Goal: Find specific page/section: Find specific page/section

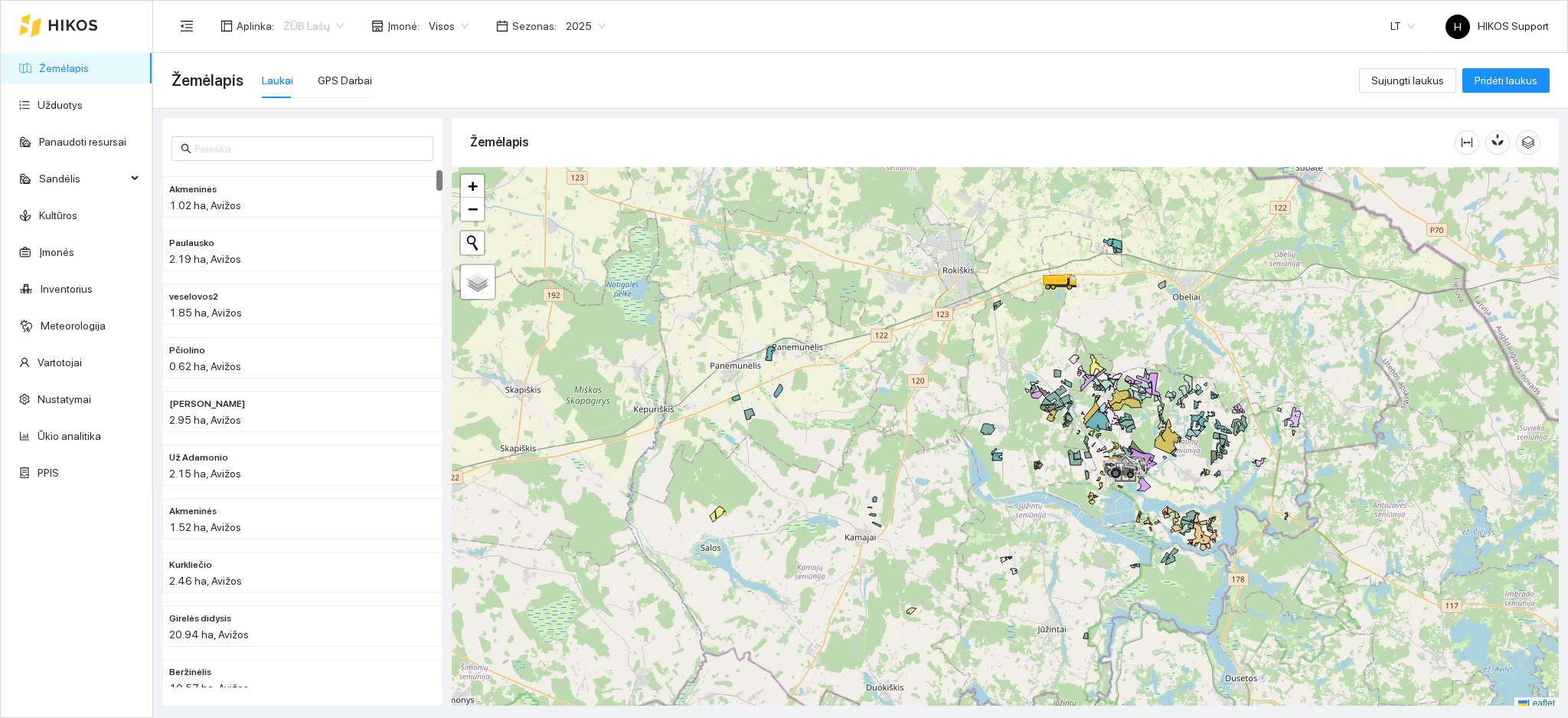
click at [322, 32] on span "ŽŪB Lašų" at bounding box center [313, 26] width 61 height 23
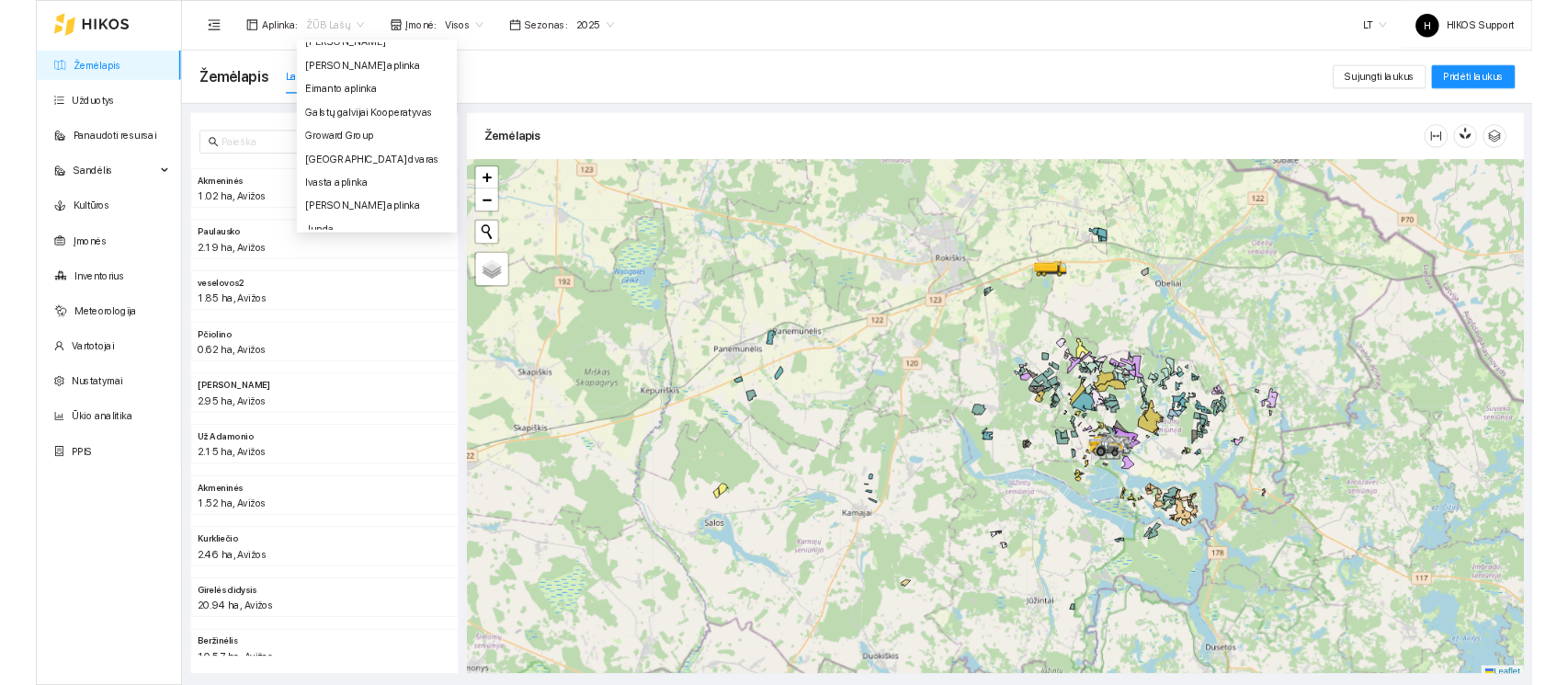
scroll to position [397, 0]
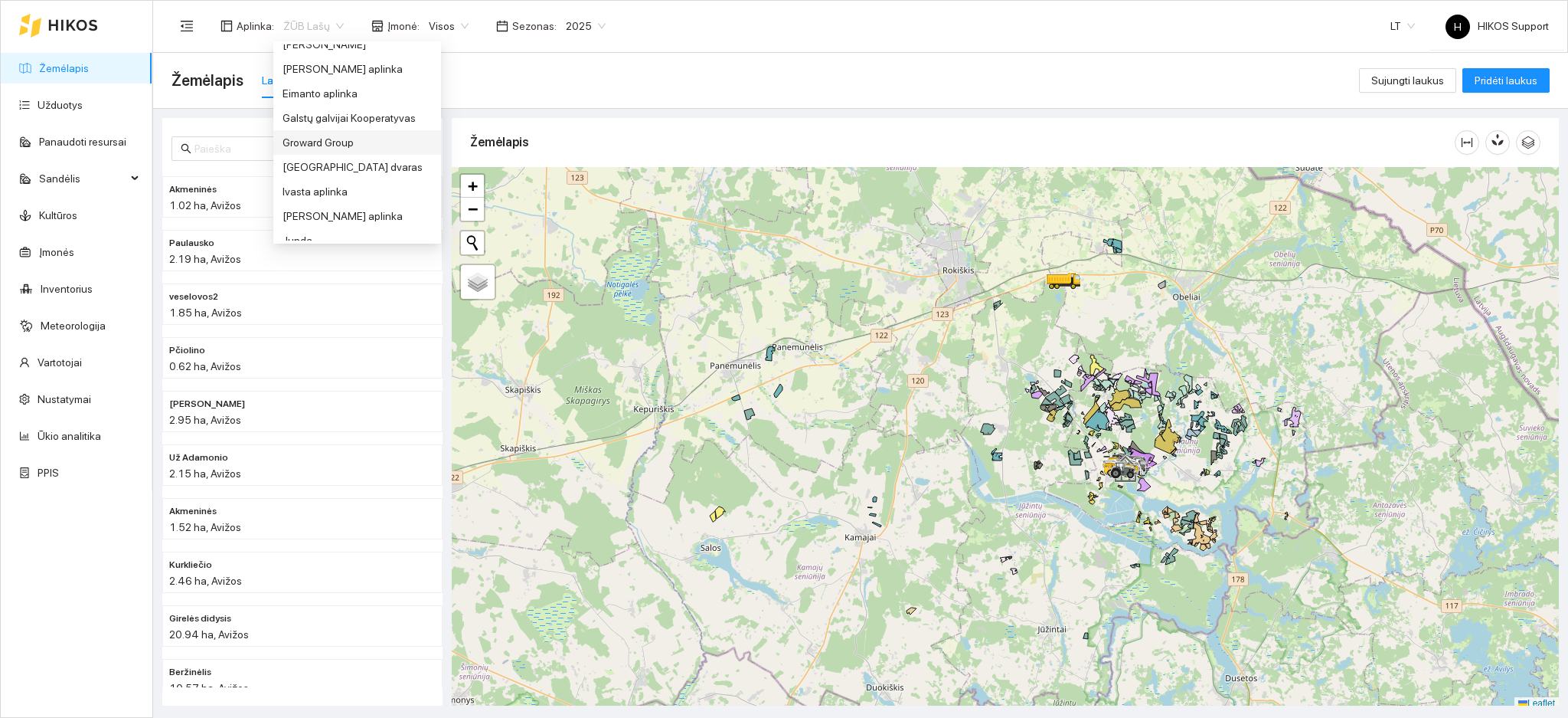
click at [312, 139] on div "Groward Group" at bounding box center [357, 142] width 149 height 17
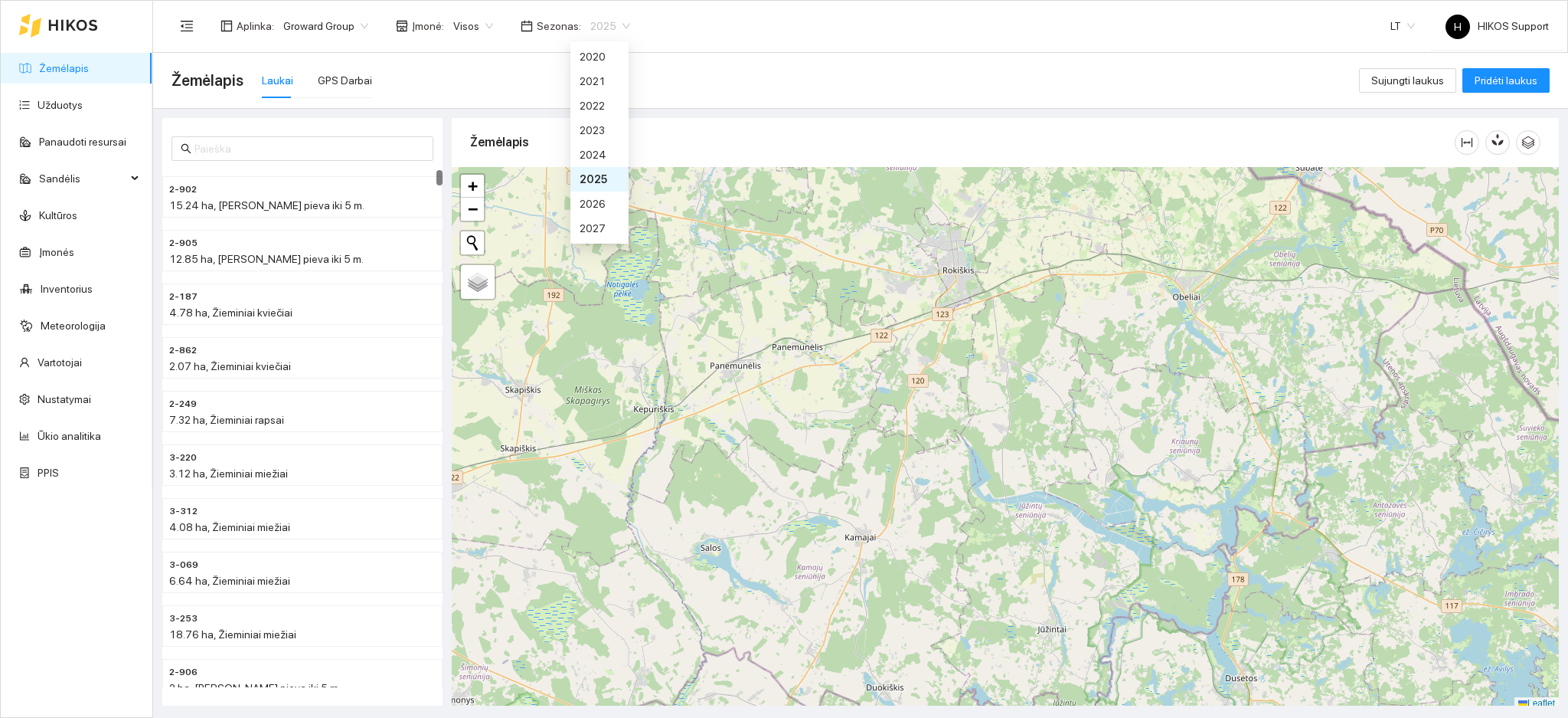
click at [611, 30] on span "2025" at bounding box center [610, 26] width 40 height 23
click at [595, 200] on div "2026" at bounding box center [599, 203] width 40 height 17
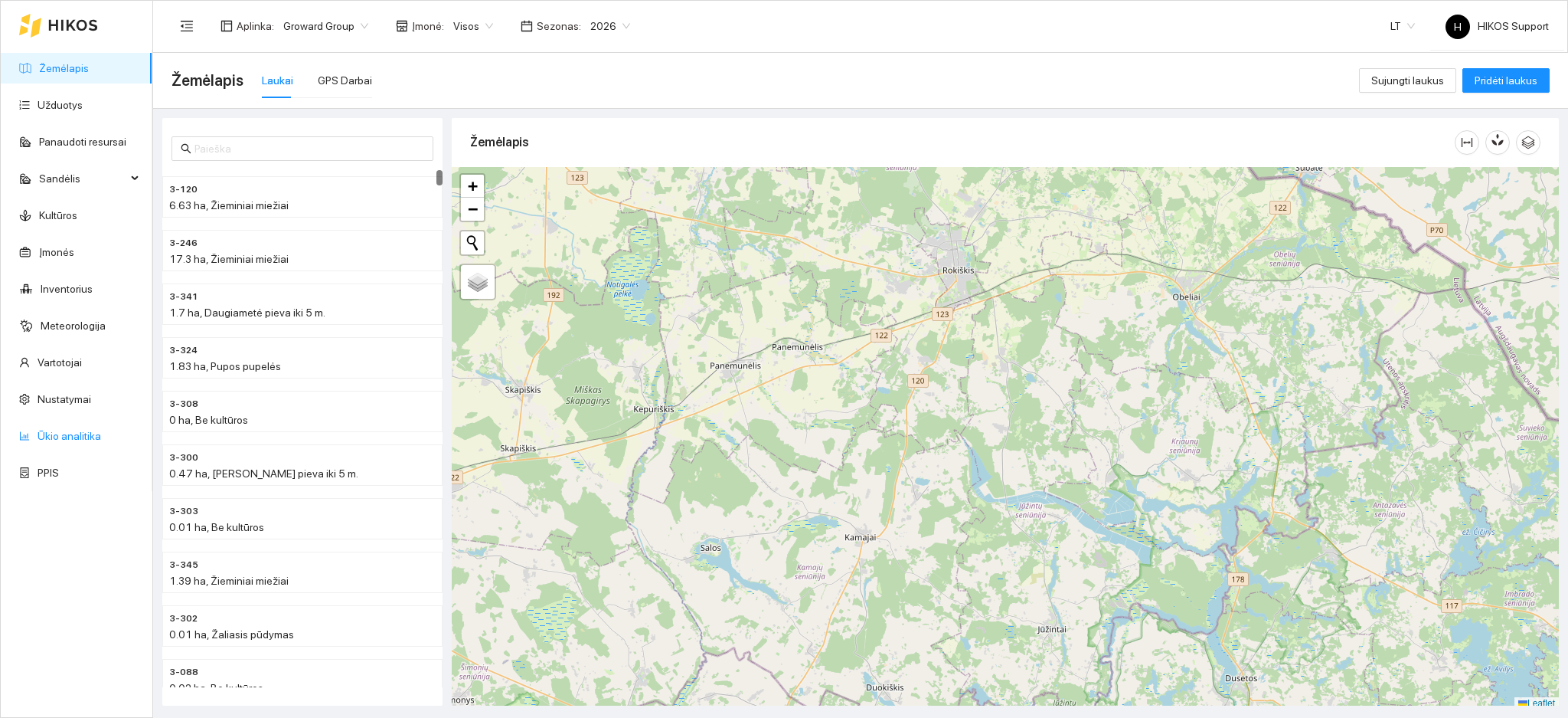
click at [64, 430] on link "Ūkio analitika" at bounding box center [69, 435] width 63 height 12
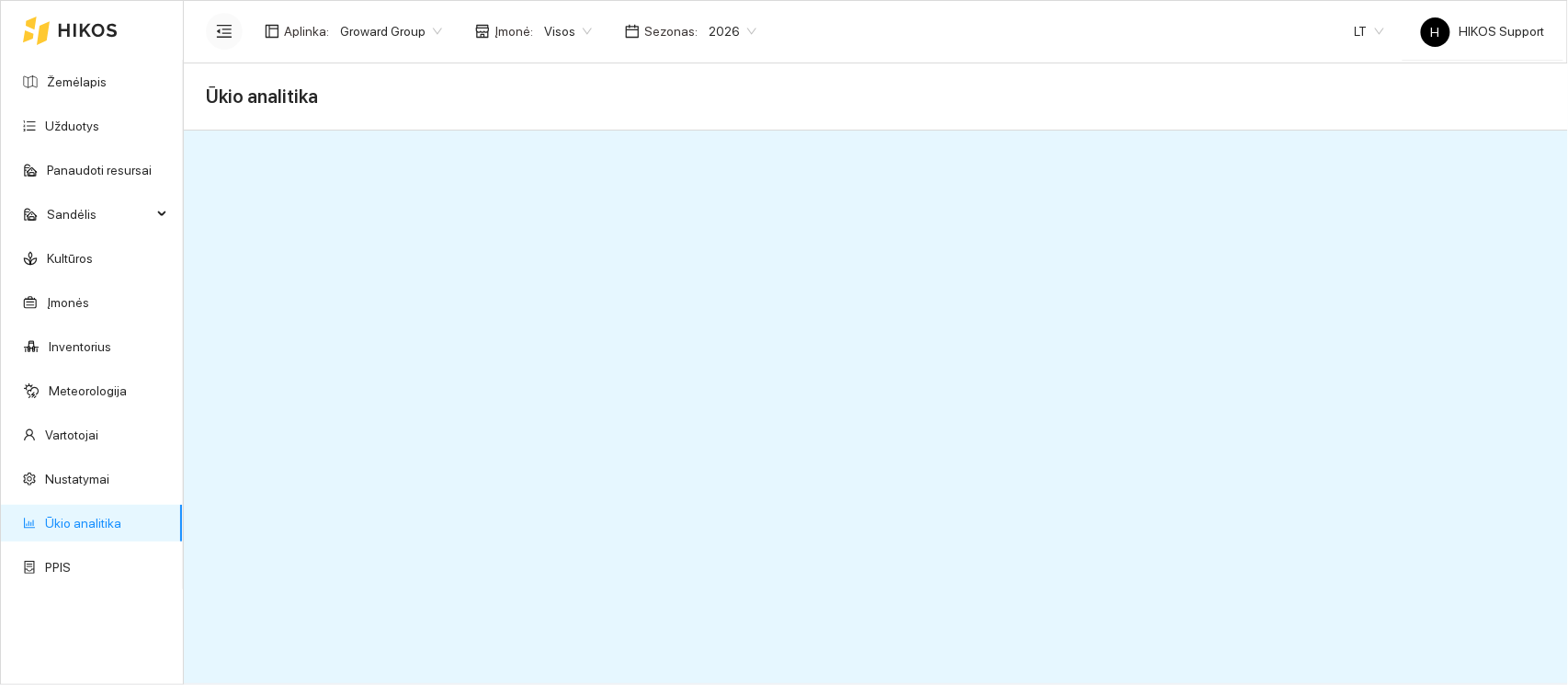
click at [224, 29] on icon "menu-fold" at bounding box center [224, 31] width 17 height 17
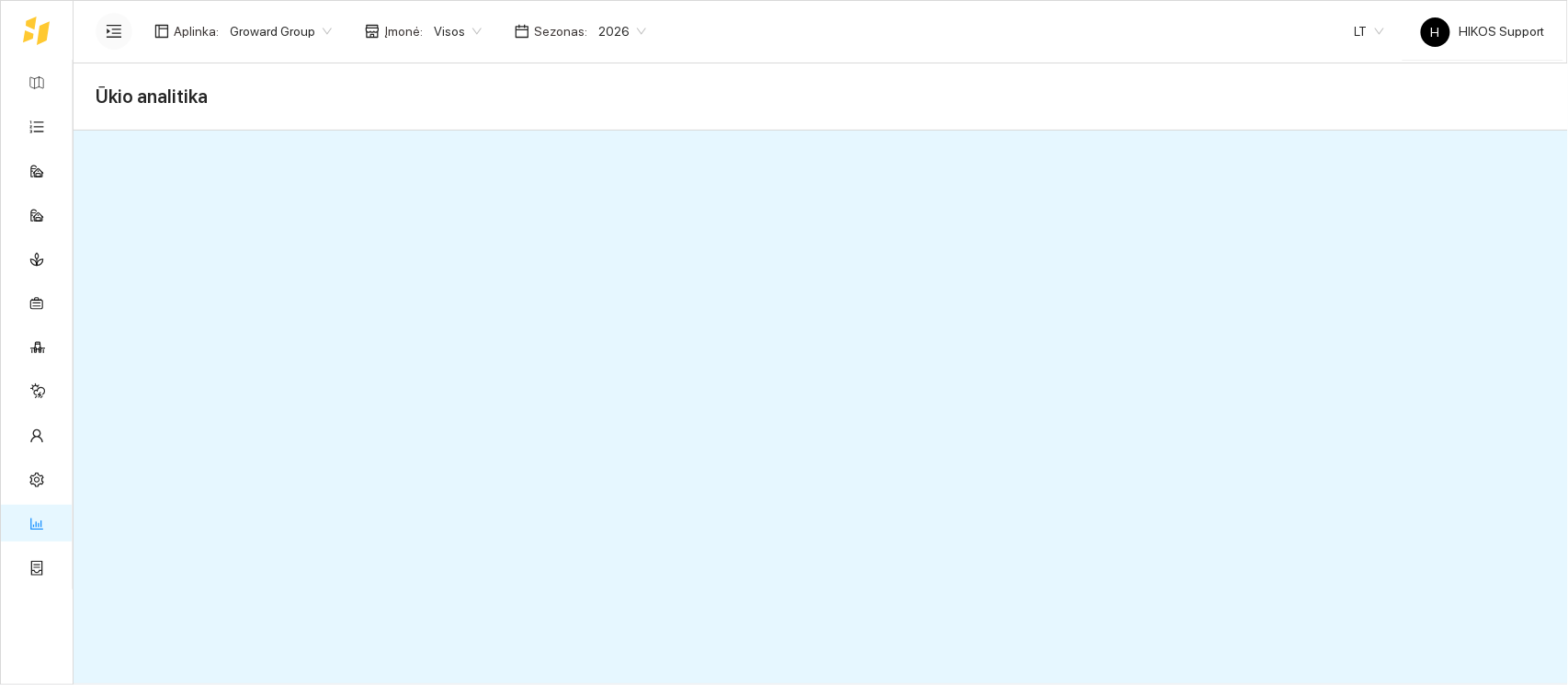
click at [918, 78] on div "Ūkio analitika" at bounding box center [820, 96] width 1450 height 37
click at [53, 162] on link "Panaudoti resursai" at bounding box center [106, 169] width 105 height 15
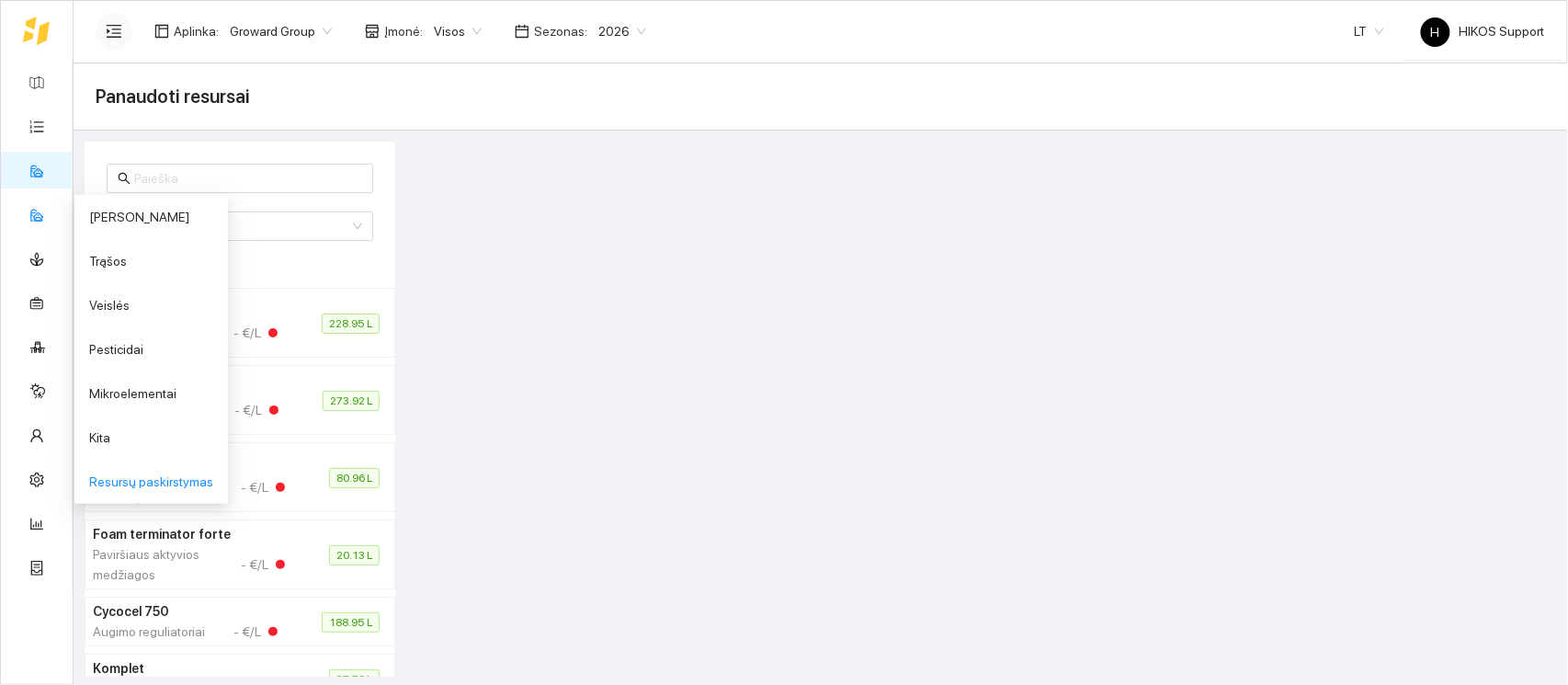
click at [148, 477] on link "Resursų paskirstymas" at bounding box center [152, 482] width 125 height 15
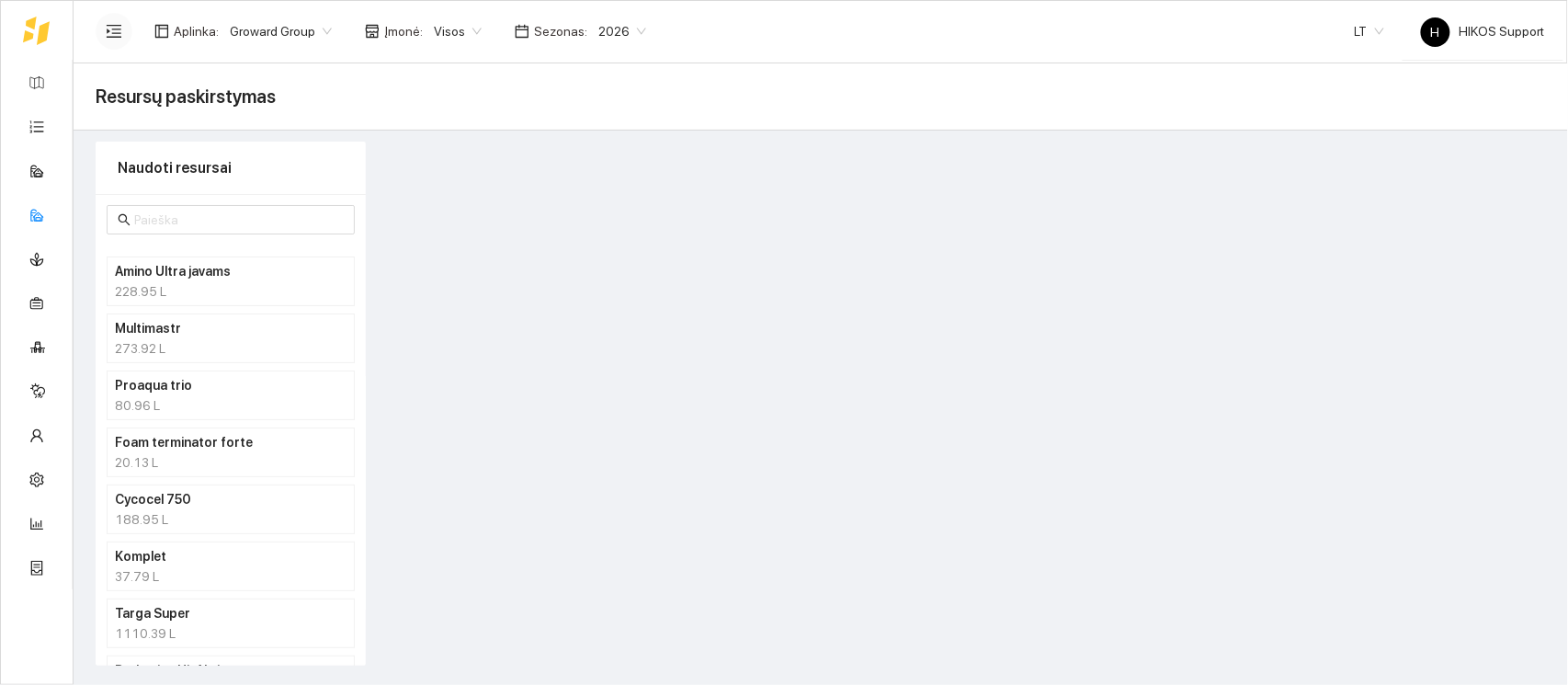
click at [182, 333] on h4 "Multimastr" at bounding box center [206, 328] width 184 height 20
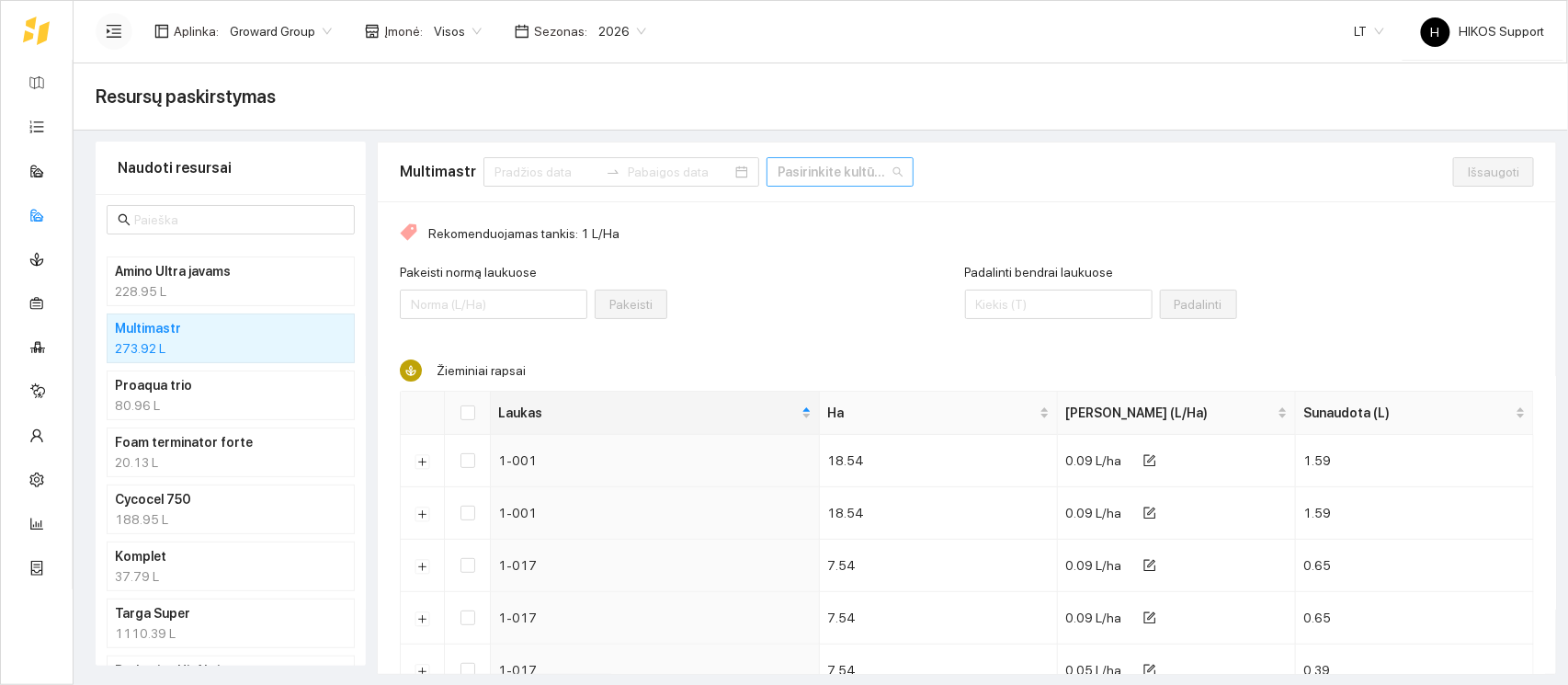
click at [861, 169] on div "Pasirinkite kultūrą" at bounding box center [839, 172] width 147 height 29
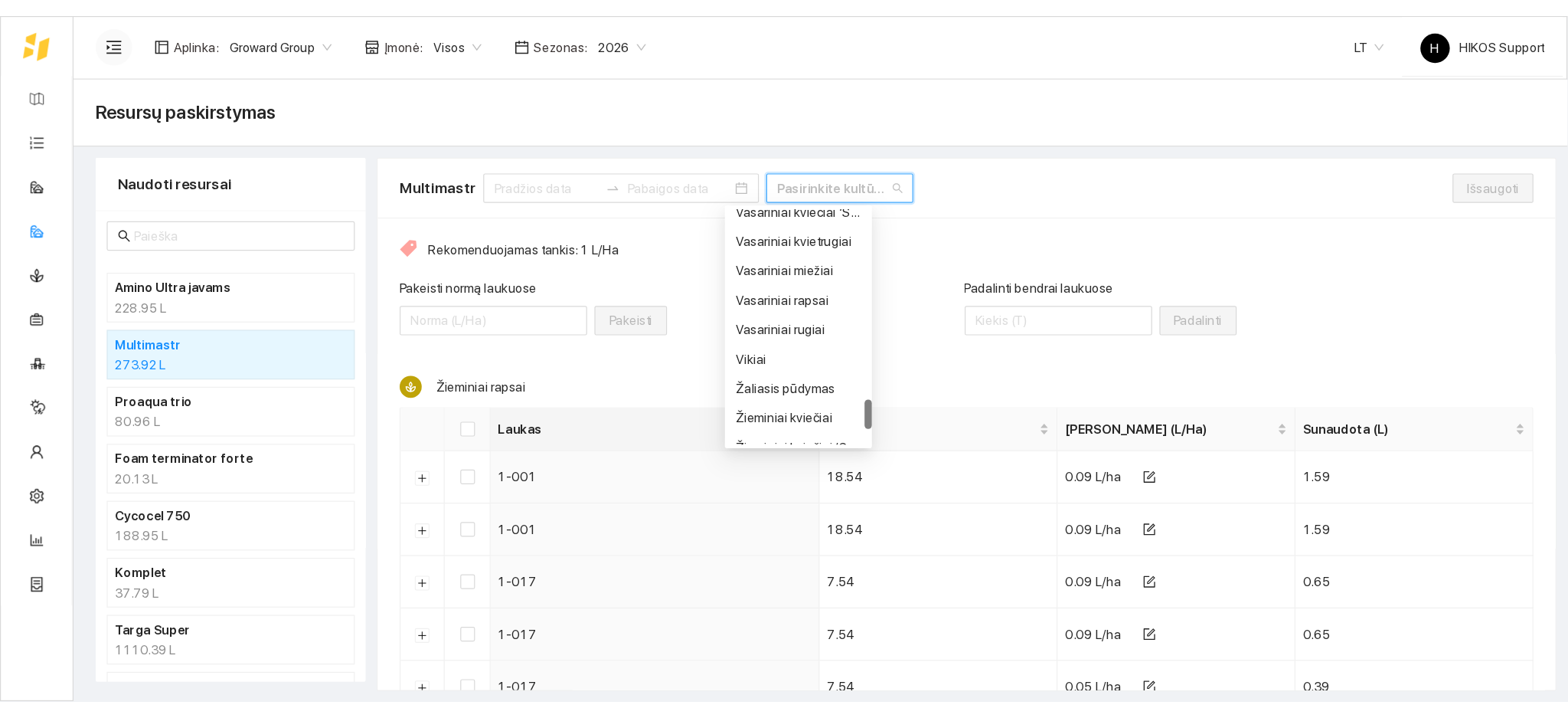
scroll to position [1555, 0]
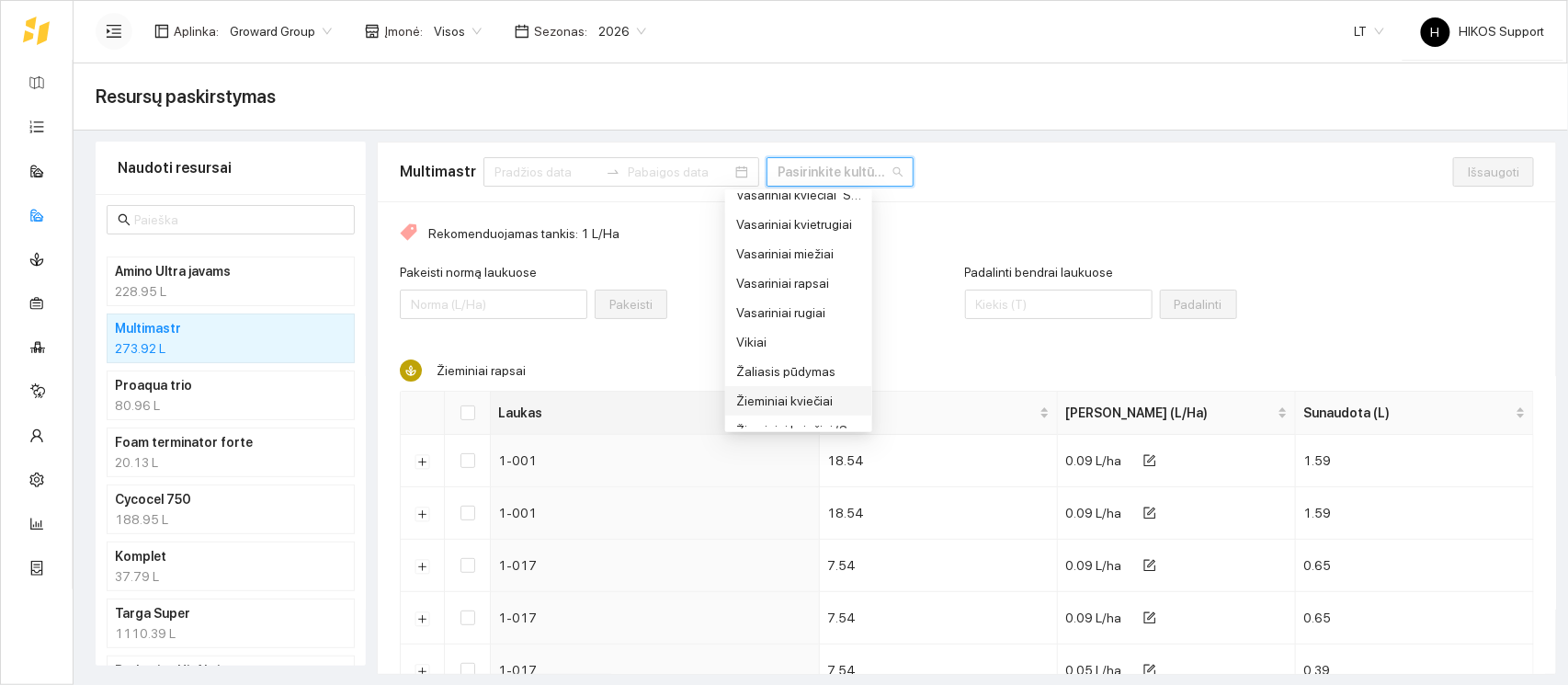
click at [794, 397] on div "Žieminiai kviečiai" at bounding box center [799, 401] width 125 height 20
